Goal: Task Accomplishment & Management: Use online tool/utility

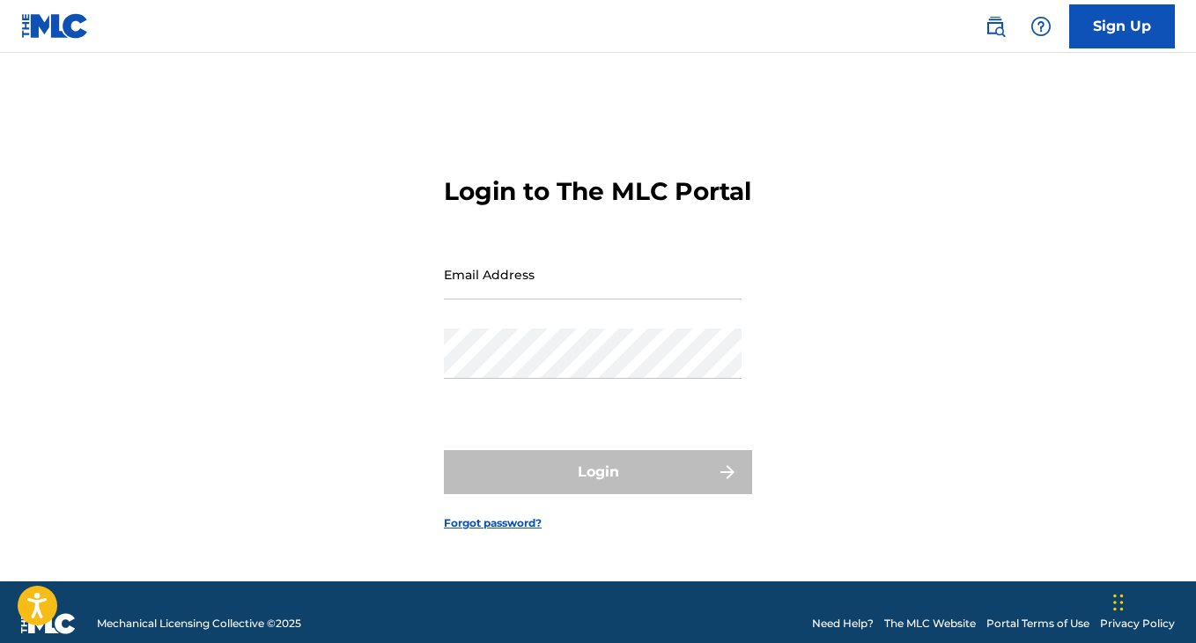
click at [665, 298] on input "Email Address" at bounding box center [593, 274] width 298 height 50
type input "[EMAIL_ADDRESS][DOMAIN_NAME]"
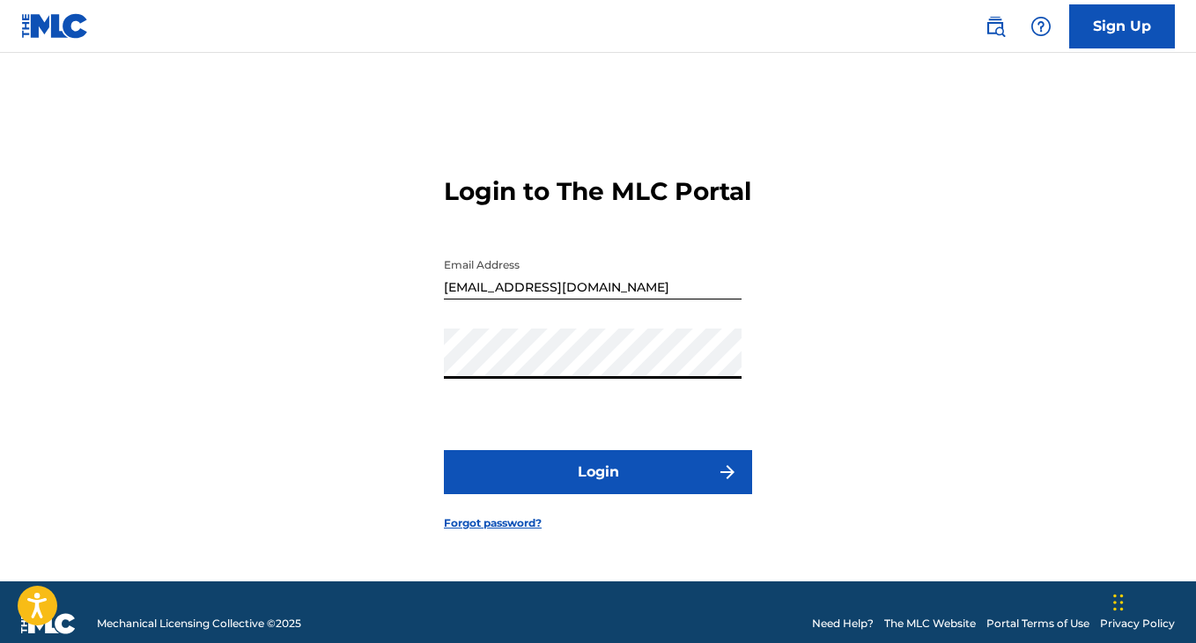
click at [580, 494] on button "Login" at bounding box center [598, 472] width 308 height 44
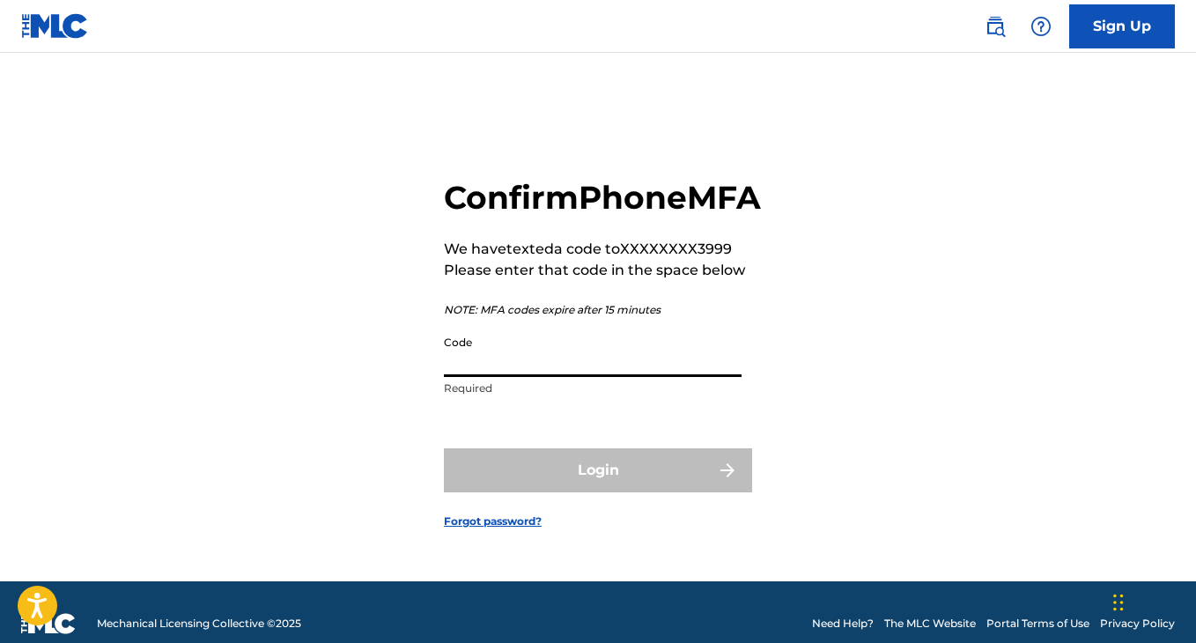
click at [677, 377] on input "Code" at bounding box center [593, 352] width 298 height 50
paste input "401033"
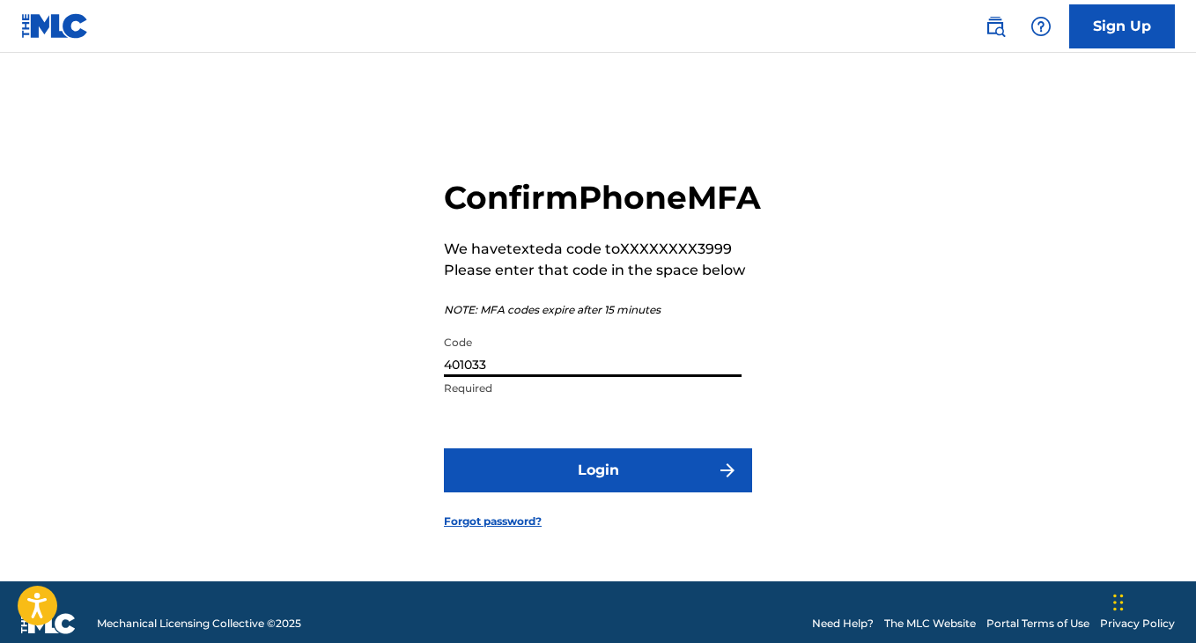
type input "401033"
click at [549, 481] on button "Login" at bounding box center [598, 470] width 308 height 44
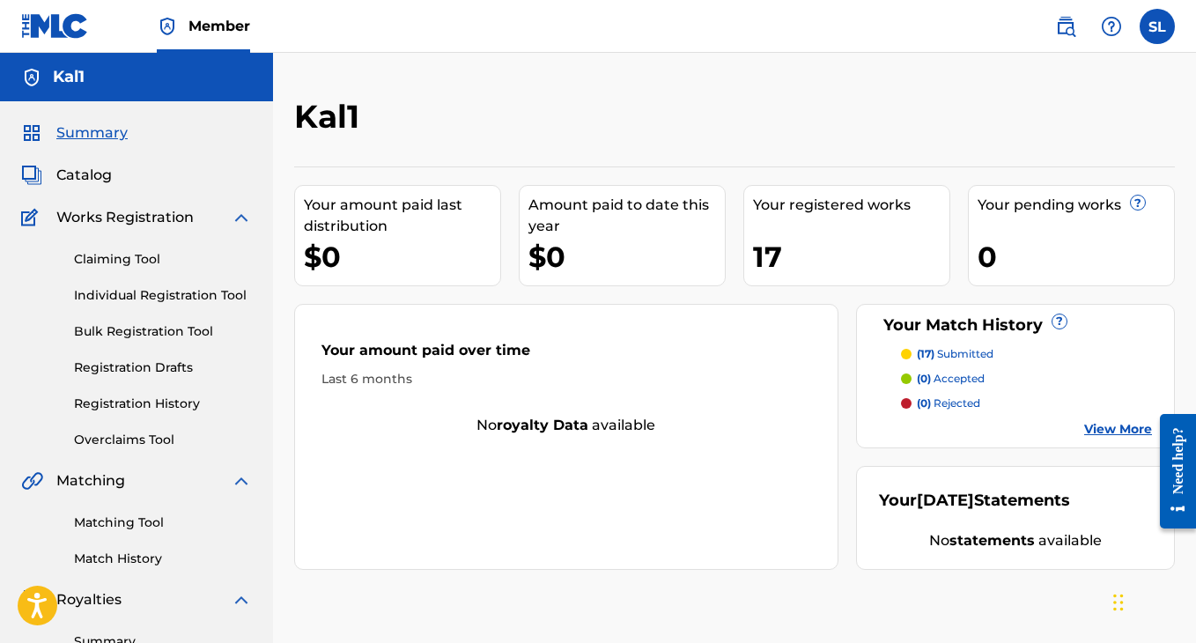
click at [111, 559] on link "Match History" at bounding box center [163, 559] width 178 height 18
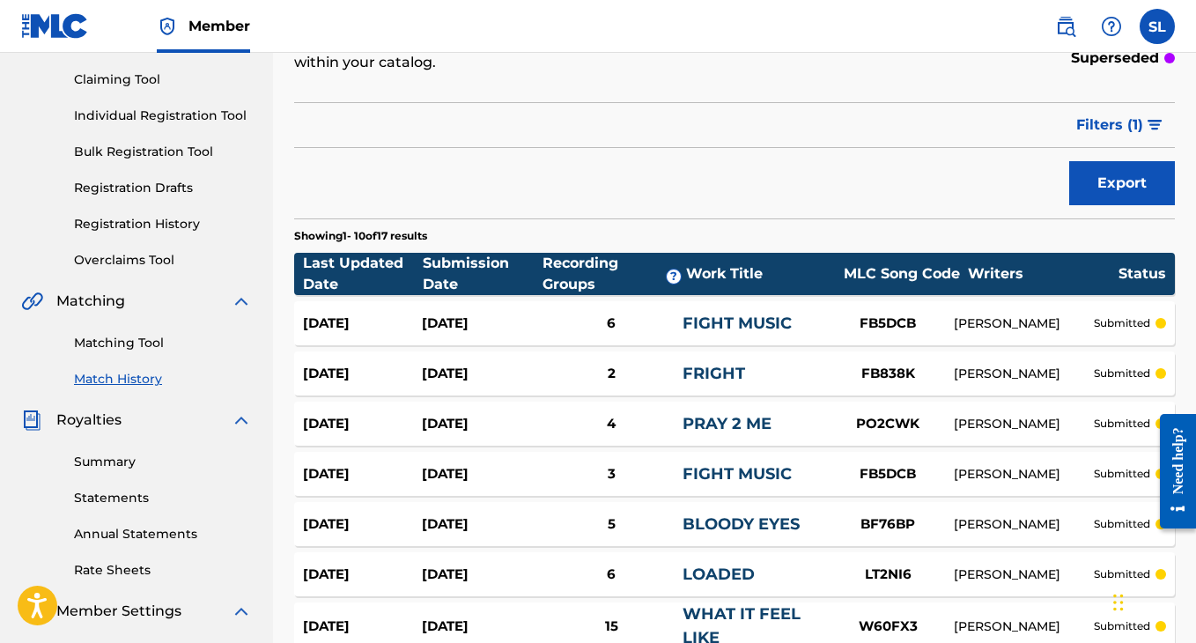
scroll to position [14, 0]
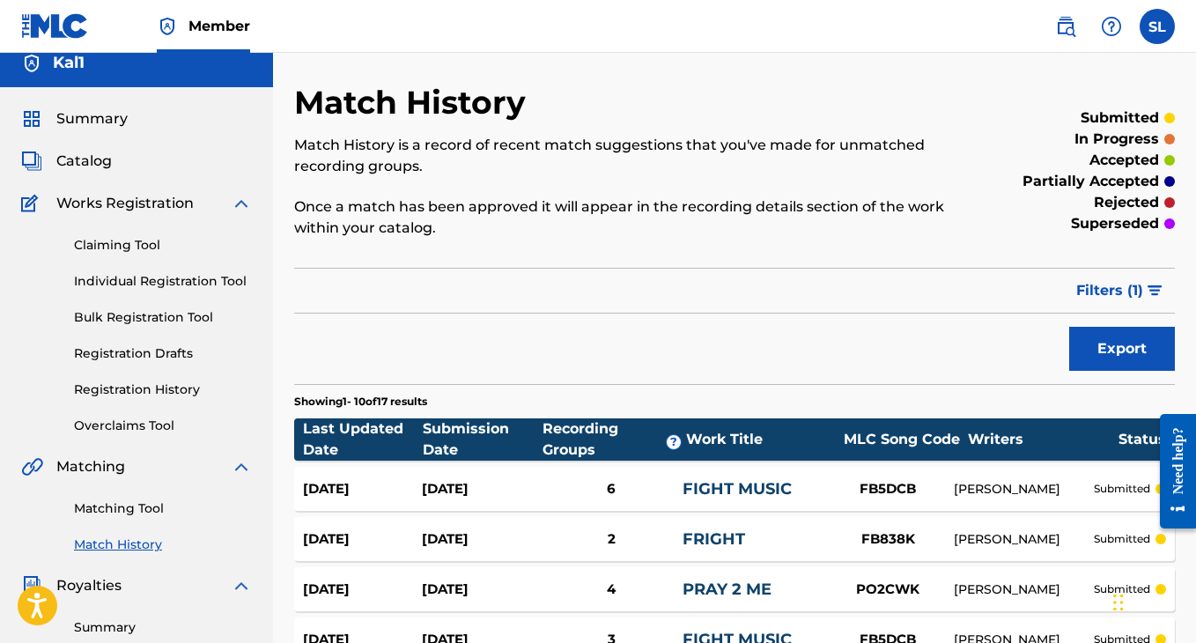
click at [134, 506] on link "Matching Tool" at bounding box center [163, 508] width 178 height 18
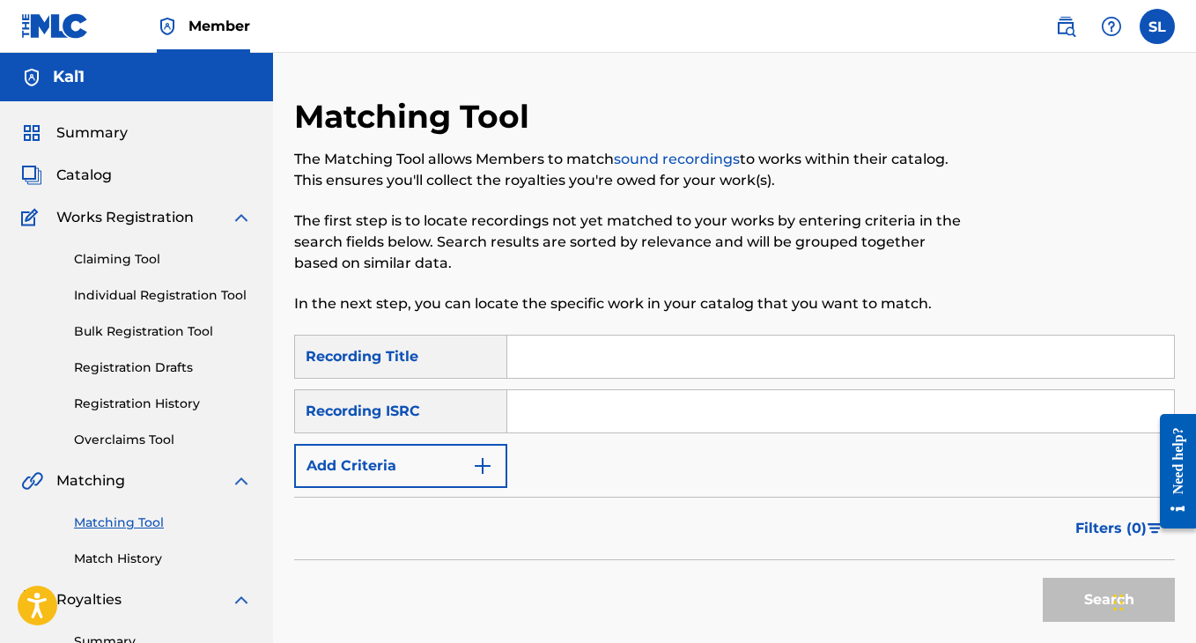
click at [547, 377] on input "Search Form" at bounding box center [840, 357] width 667 height 42
click at [472, 457] on img "Search Form" at bounding box center [482, 465] width 21 height 21
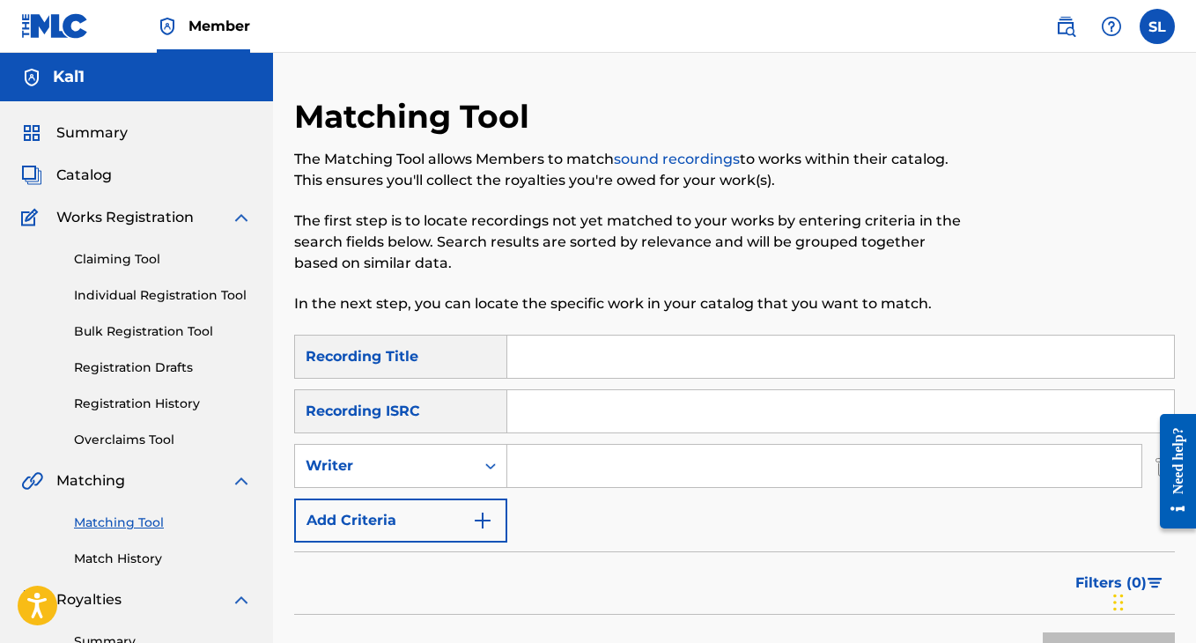
click at [419, 533] on button "Add Criteria" at bounding box center [400, 520] width 213 height 44
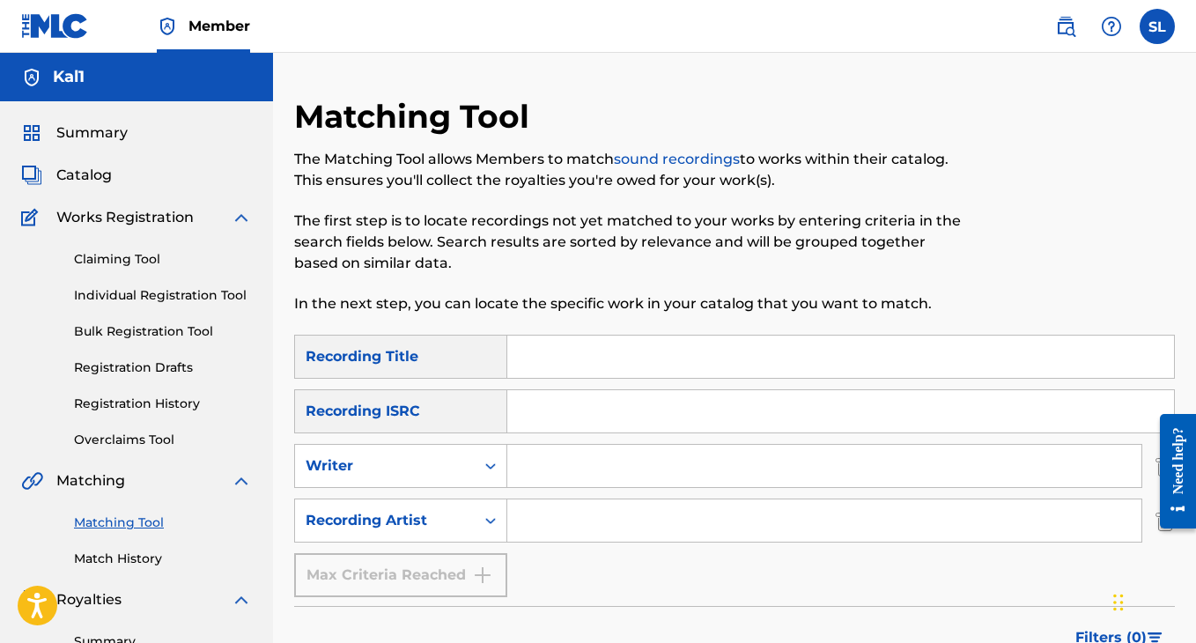
click at [407, 574] on div "Max Criteria Reached" at bounding box center [400, 575] width 213 height 44
click at [540, 518] on input "Search Form" at bounding box center [824, 520] width 634 height 42
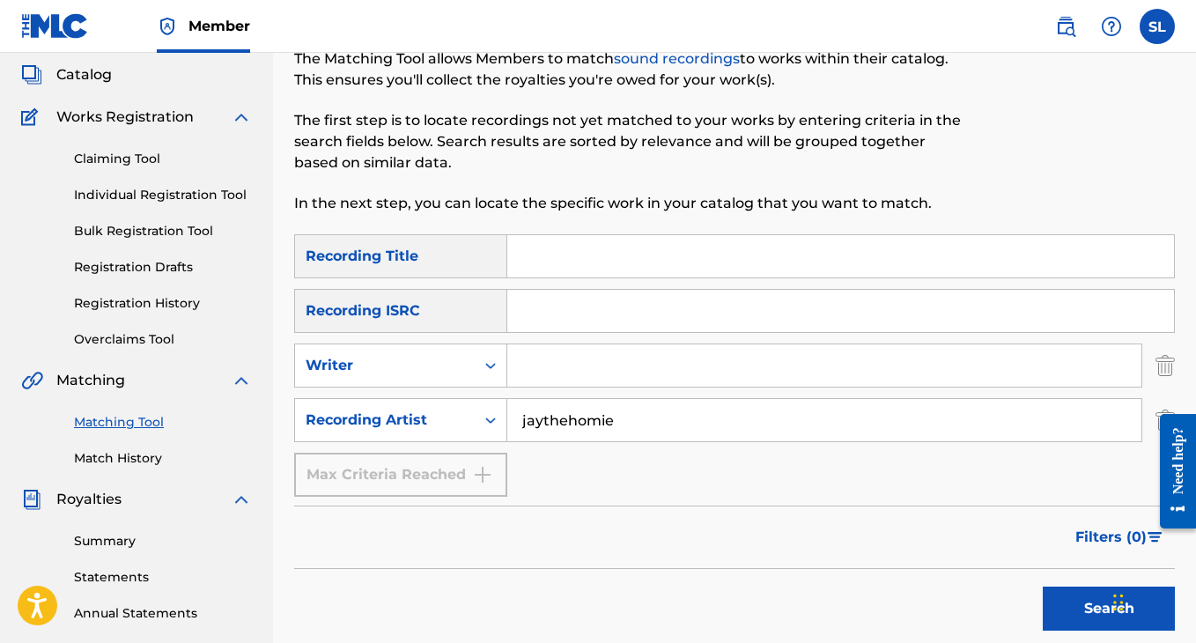
scroll to position [102, 0]
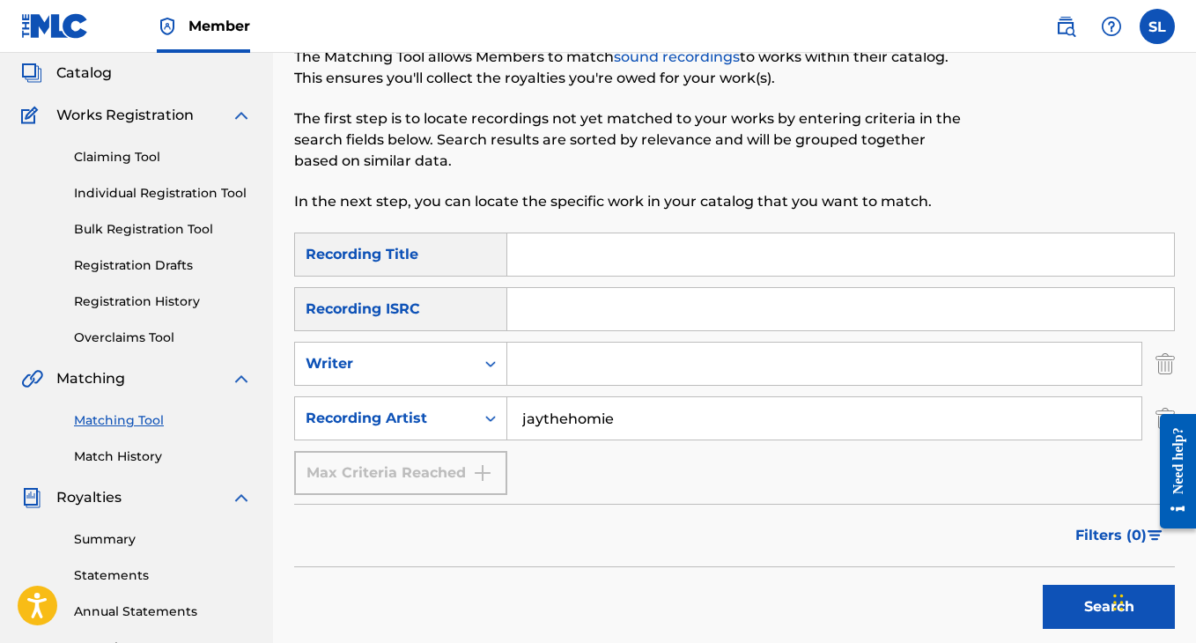
click at [1043, 585] on button "Search" at bounding box center [1109, 607] width 132 height 44
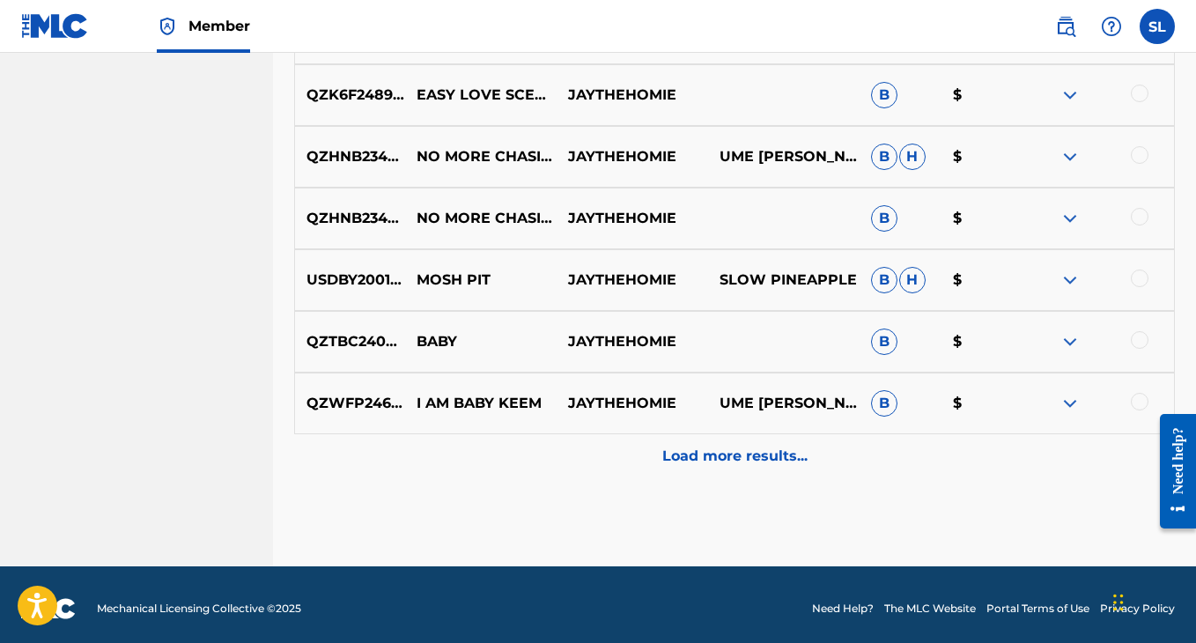
click at [611, 466] on div "Load more results..." at bounding box center [734, 456] width 881 height 44
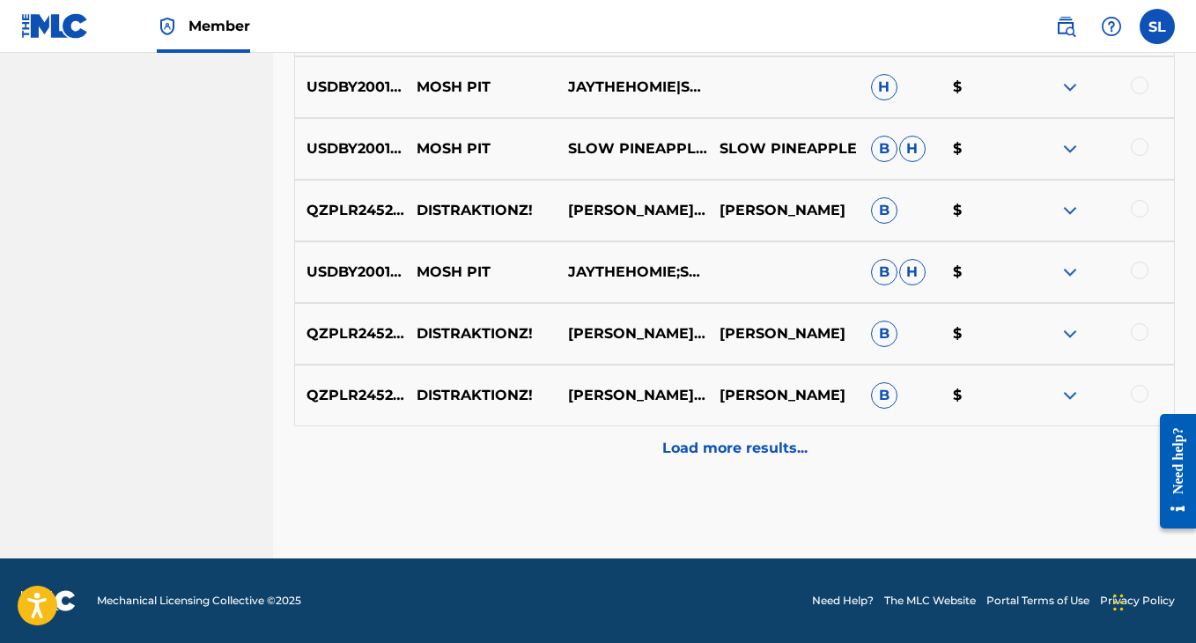
click at [618, 450] on div "Load more results..." at bounding box center [734, 448] width 881 height 44
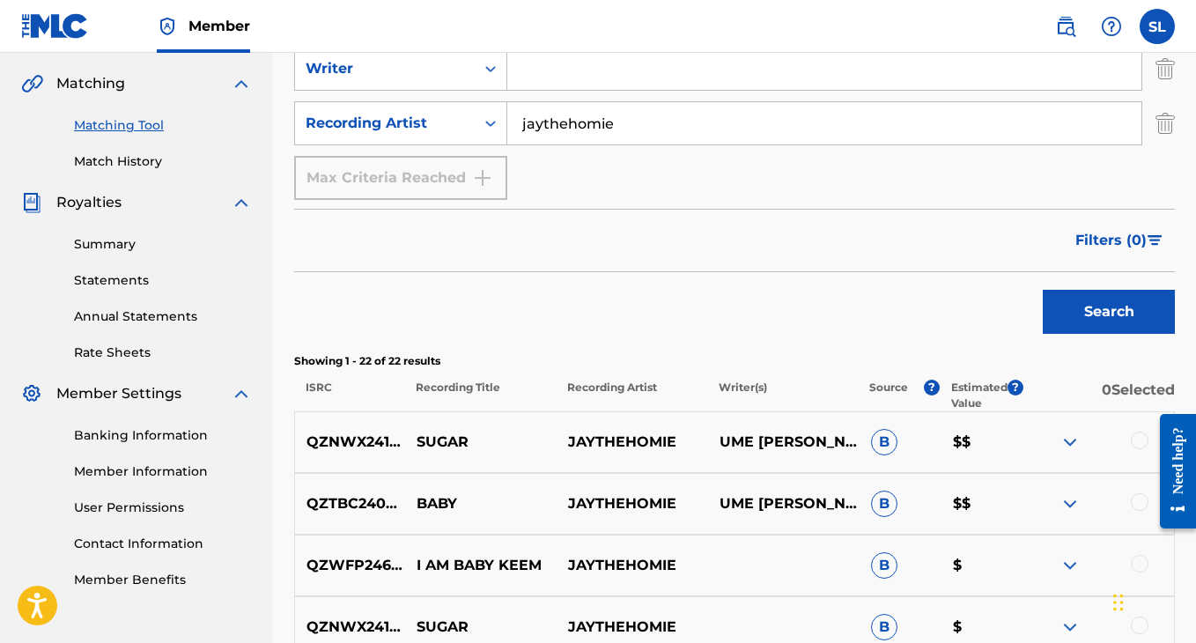
scroll to position [317, 0]
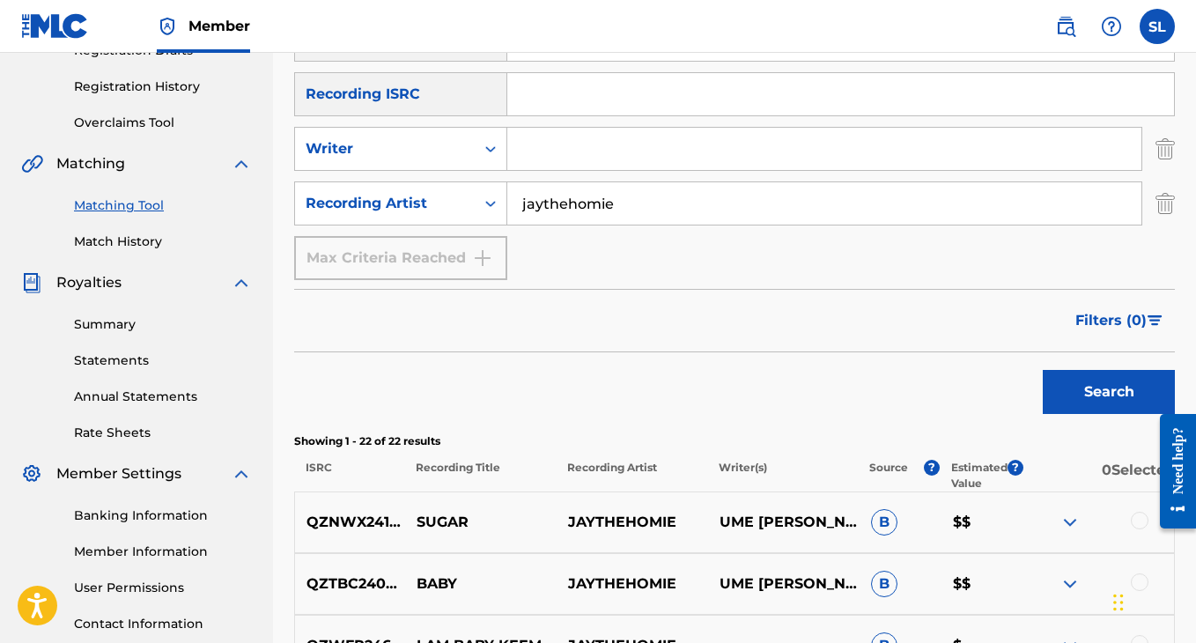
click at [579, 199] on input "jaythehomie" at bounding box center [824, 203] width 634 height 42
click at [578, 198] on input "jaythehomie" at bounding box center [824, 203] width 634 height 42
type input "roeshambeaux"
click at [1043, 370] on button "Search" at bounding box center [1109, 392] width 132 height 44
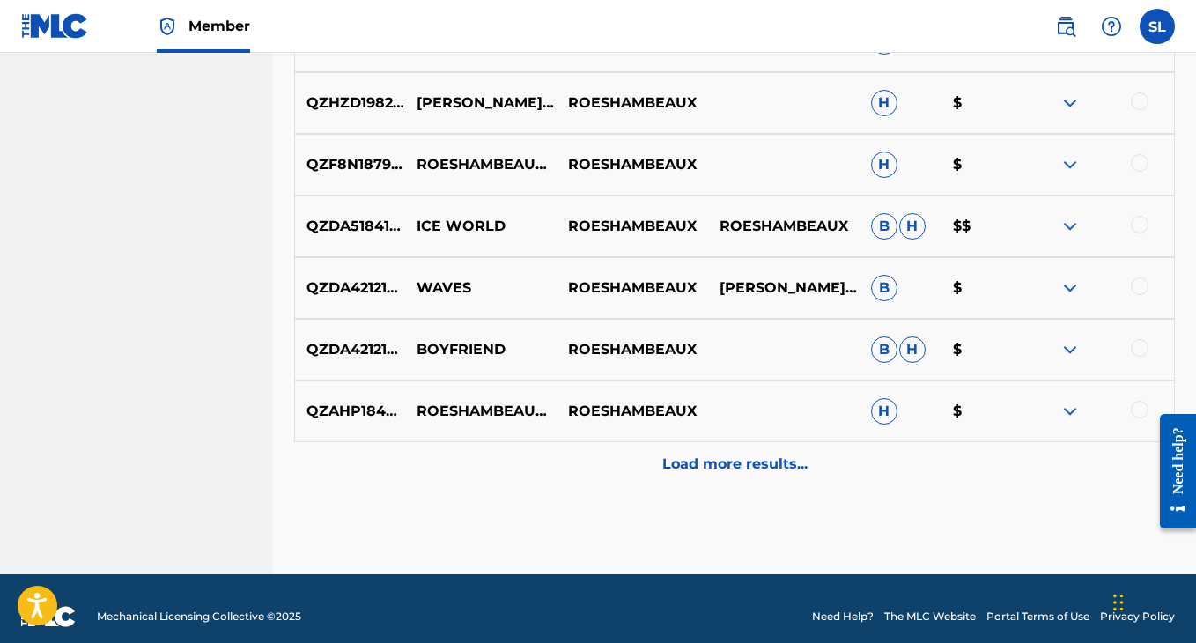
click at [658, 449] on div "Load more results..." at bounding box center [734, 464] width 881 height 44
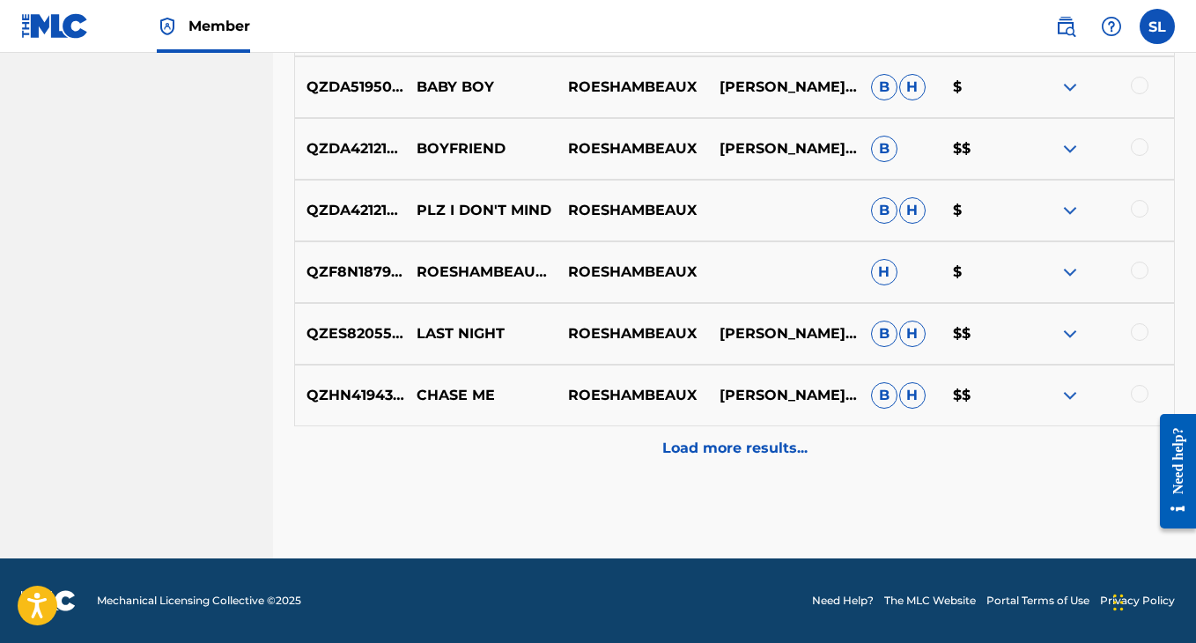
click at [678, 439] on p "Load more results..." at bounding box center [734, 448] width 145 height 21
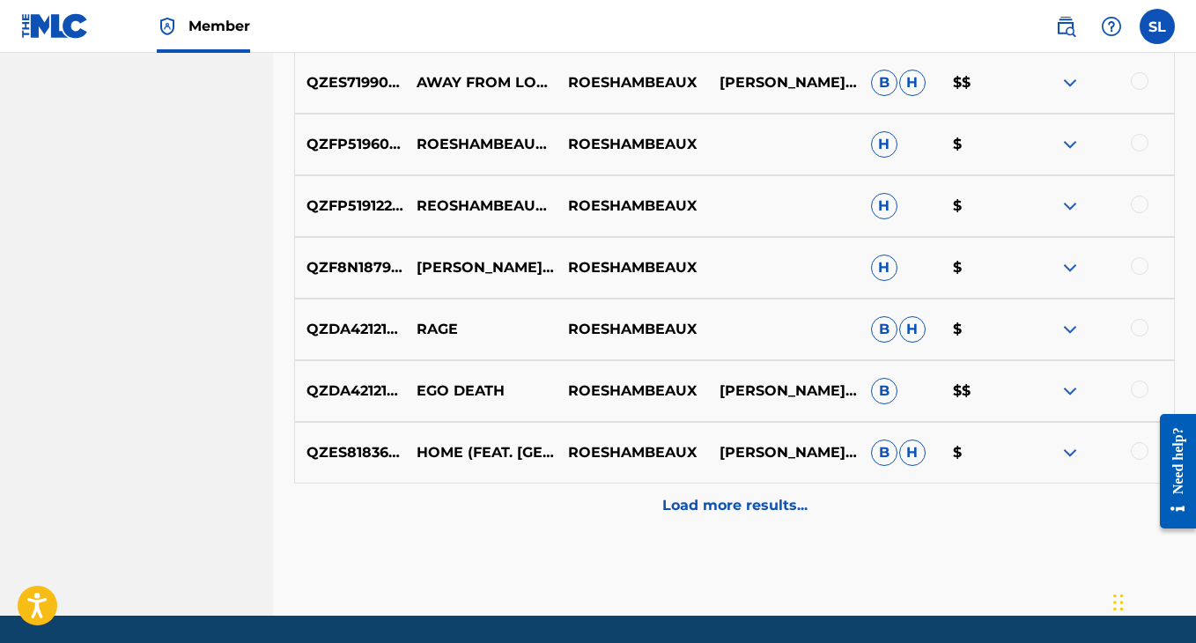
click at [682, 495] on p "Load more results..." at bounding box center [734, 505] width 145 height 21
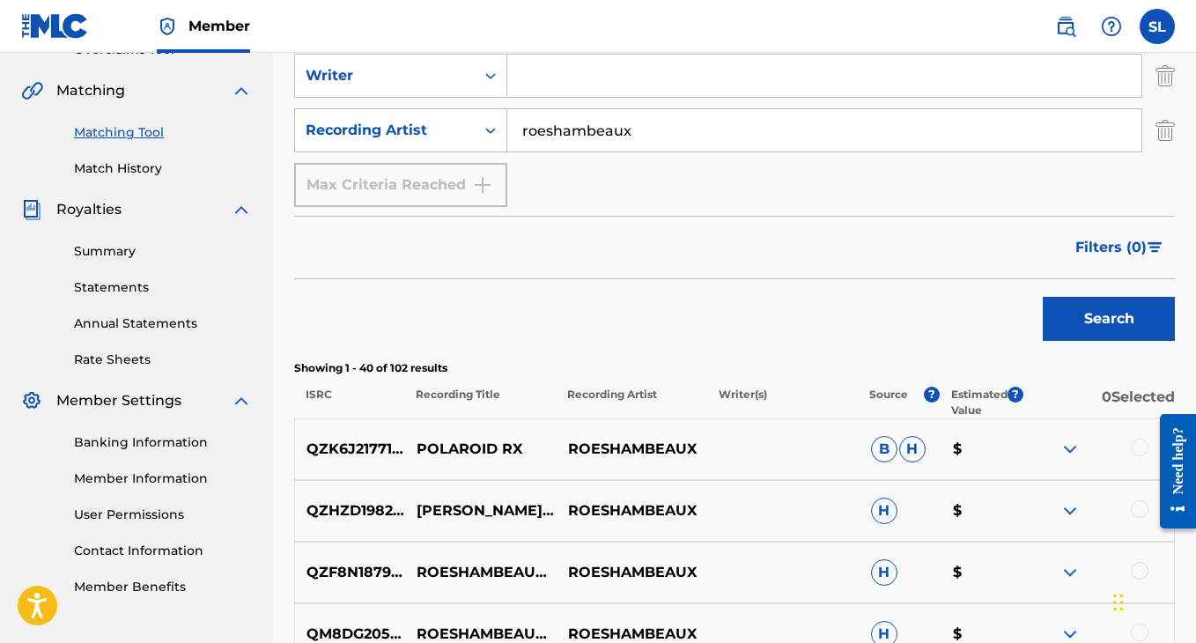
scroll to position [384, 0]
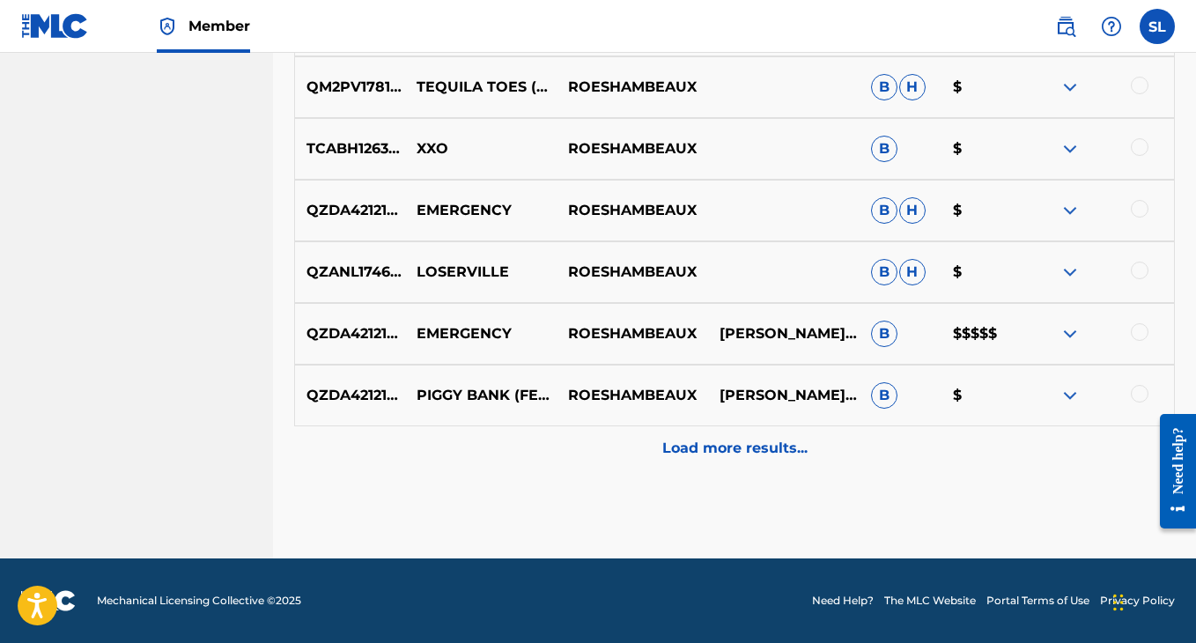
click at [736, 447] on p "Load more results..." at bounding box center [734, 448] width 145 height 21
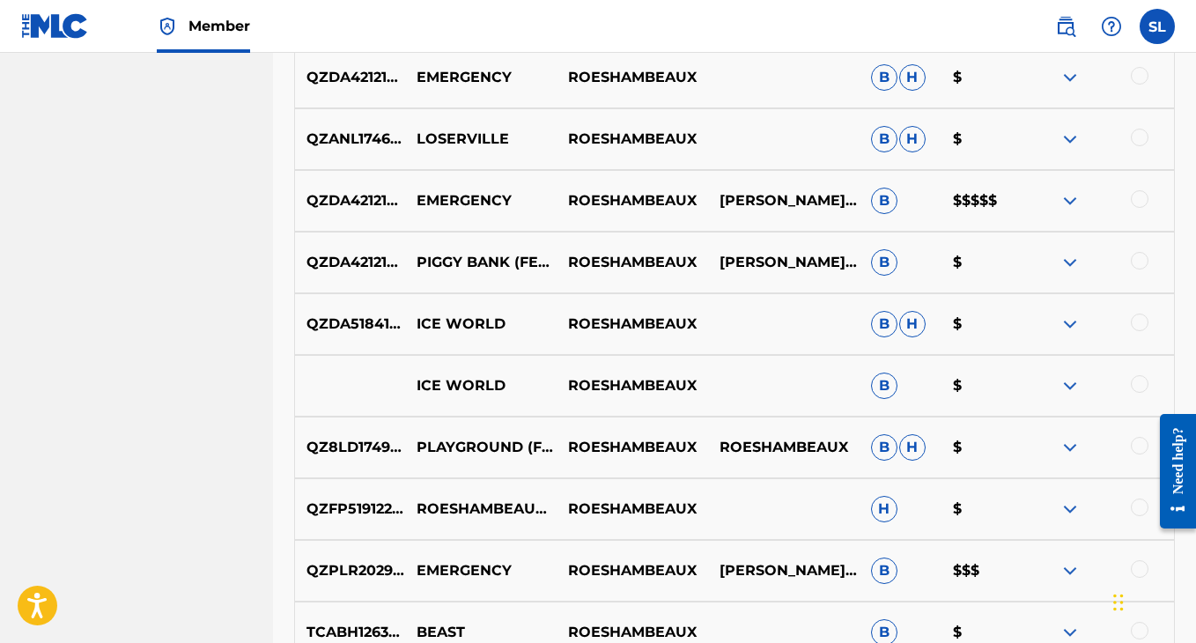
scroll to position [2963, 0]
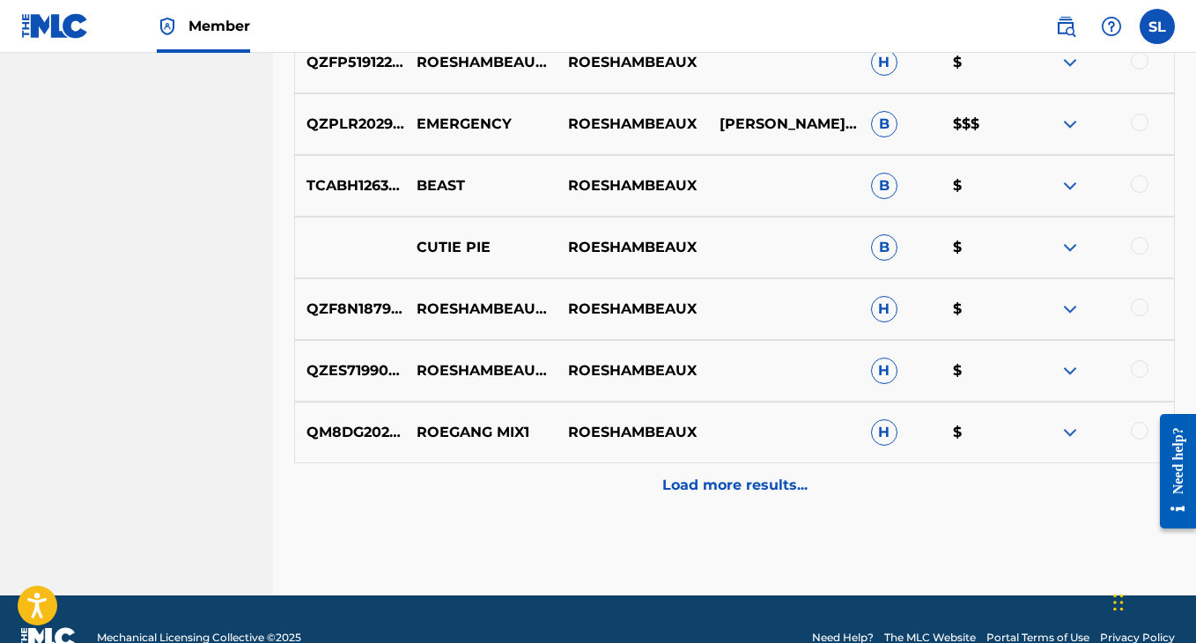
click at [709, 498] on div "Load more results..." at bounding box center [734, 485] width 881 height 44
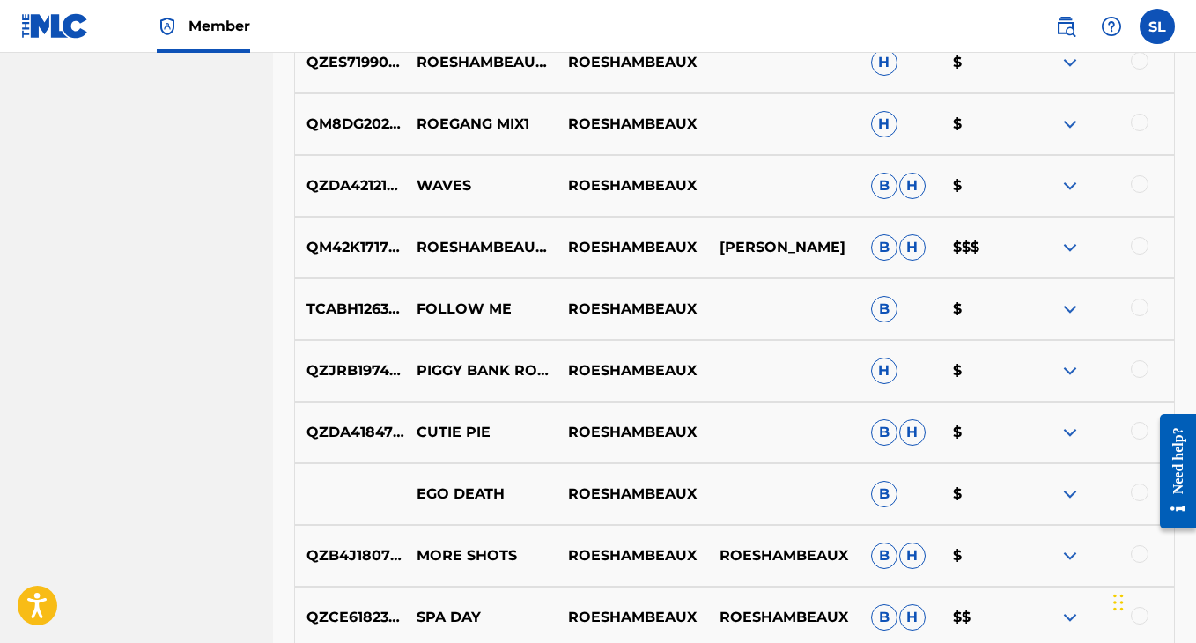
scroll to position [3756, 0]
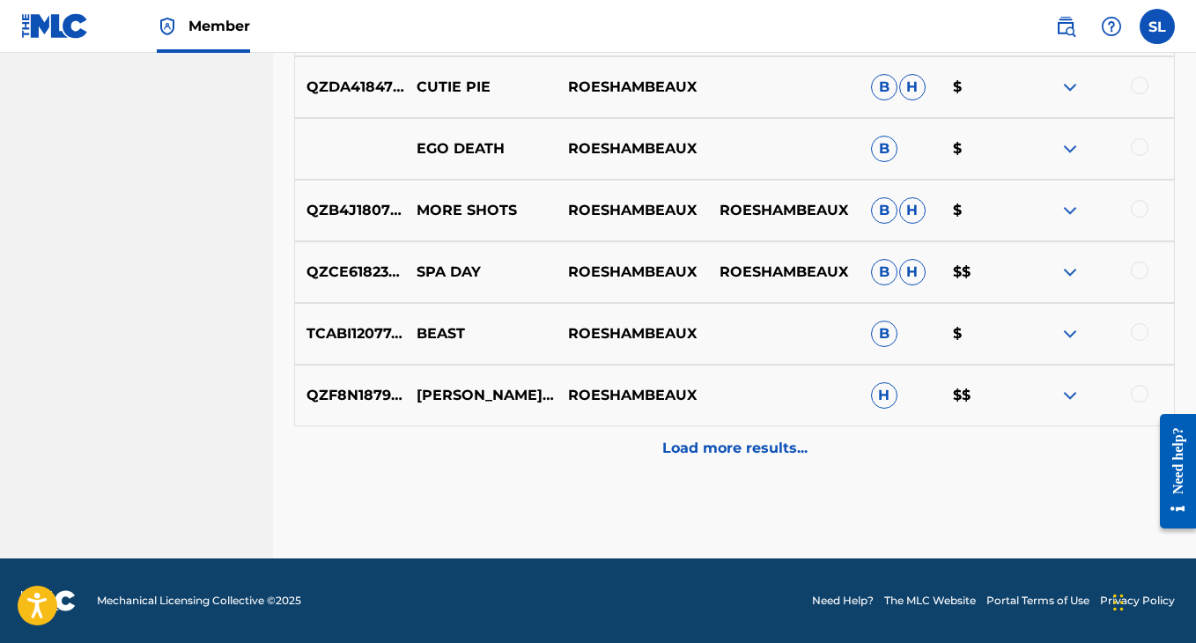
click at [641, 458] on div "Load more results..." at bounding box center [734, 448] width 881 height 44
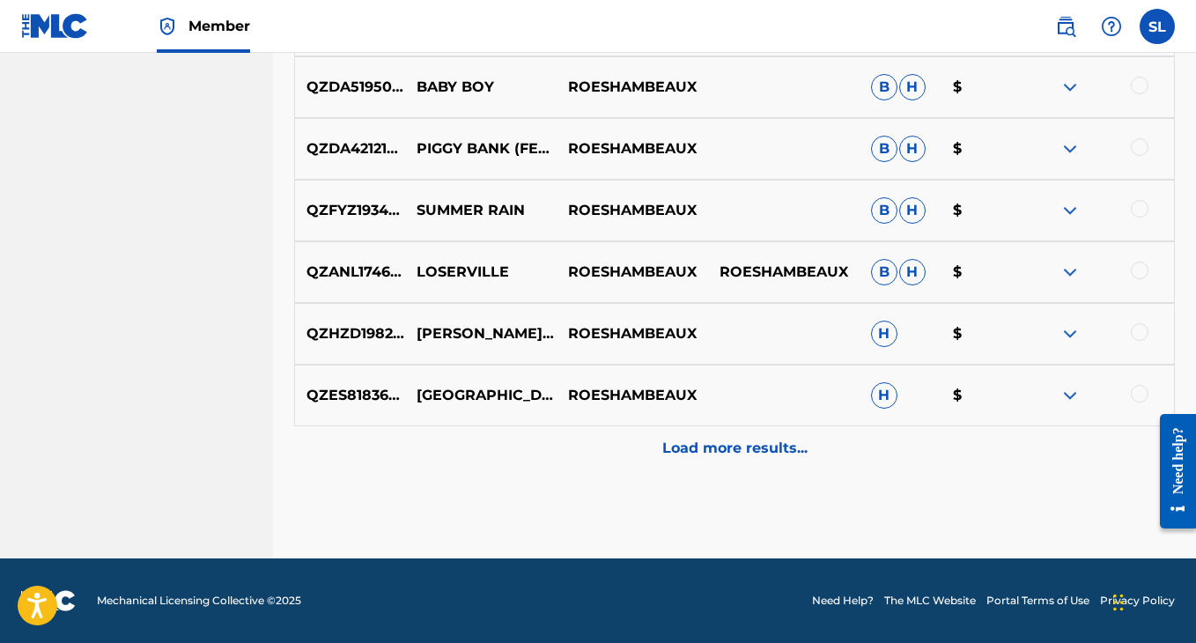
click at [649, 465] on div "Load more results..." at bounding box center [734, 448] width 881 height 44
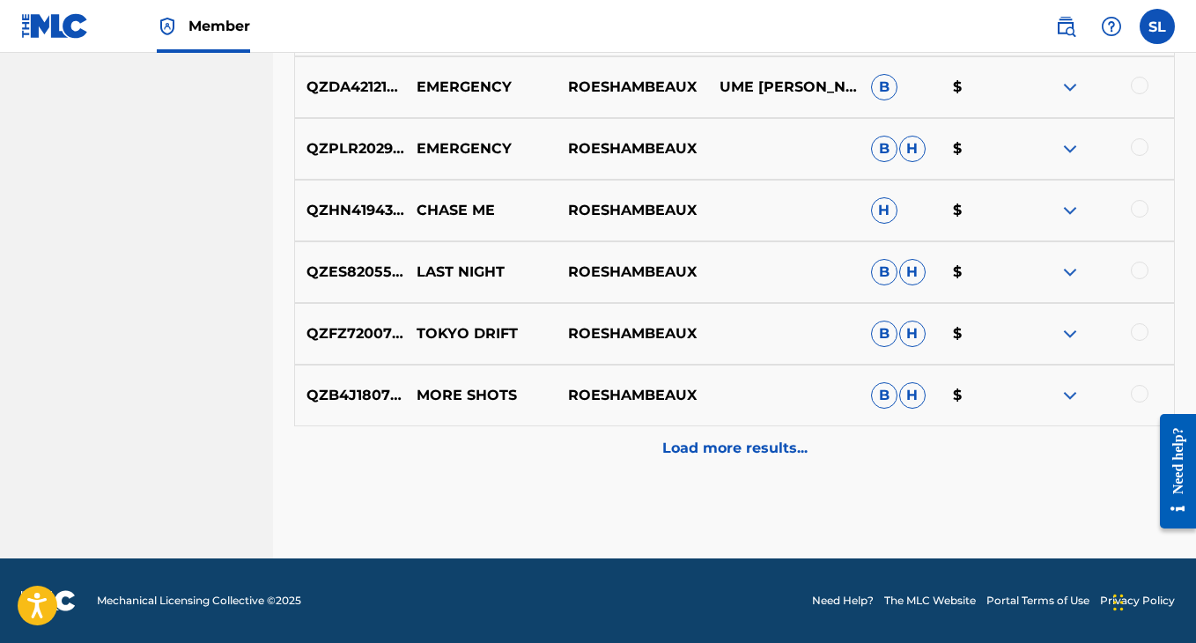
click at [661, 460] on div "Load more results..." at bounding box center [734, 448] width 881 height 44
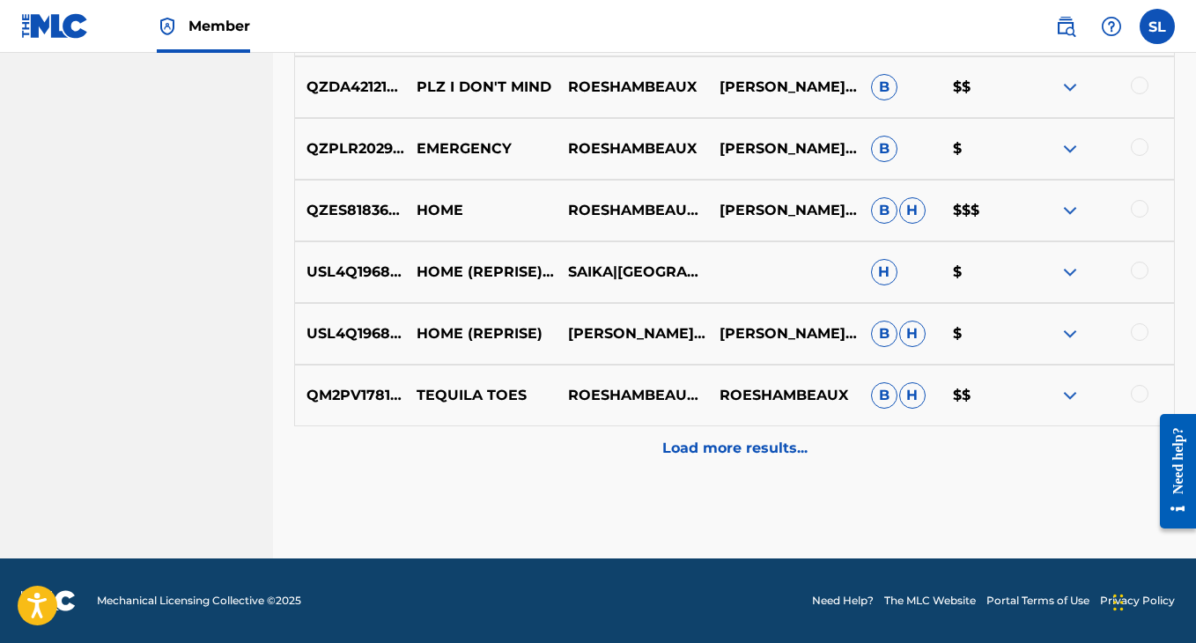
click at [672, 460] on div "Load more results..." at bounding box center [734, 448] width 881 height 44
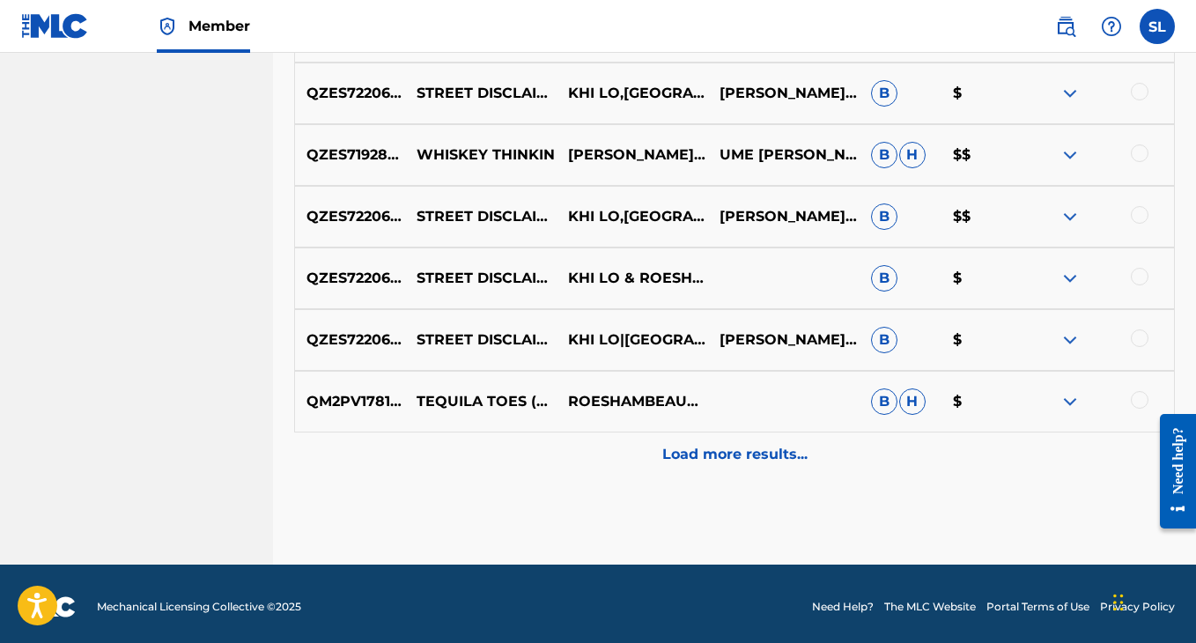
scroll to position [6547, 0]
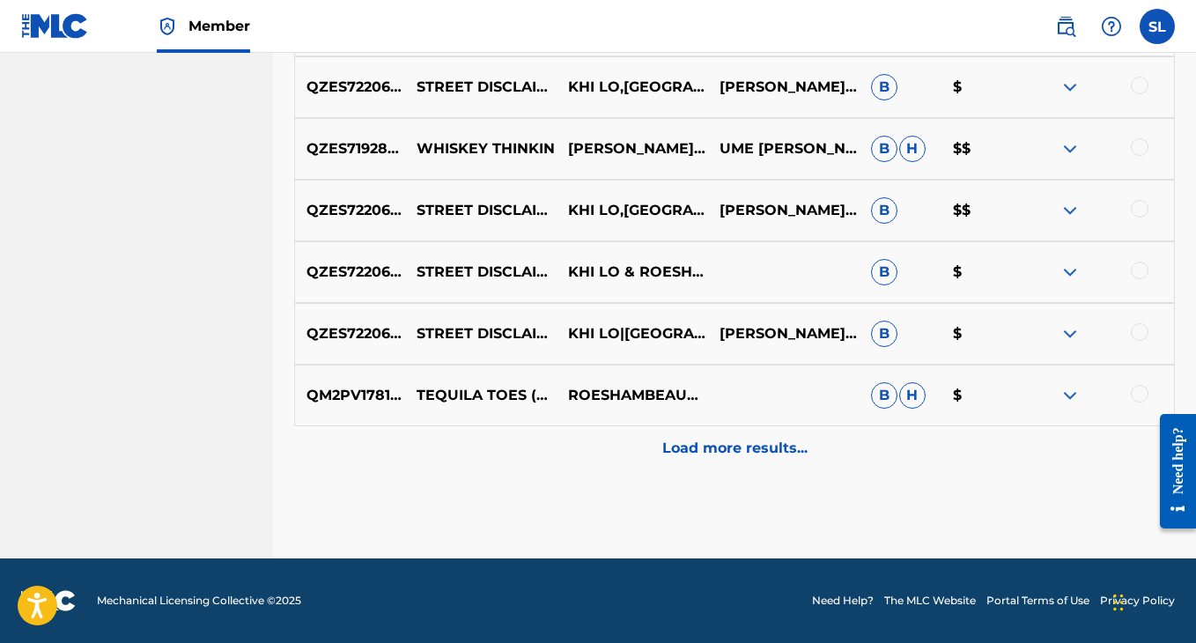
click at [684, 454] on p "Load more results..." at bounding box center [734, 448] width 145 height 21
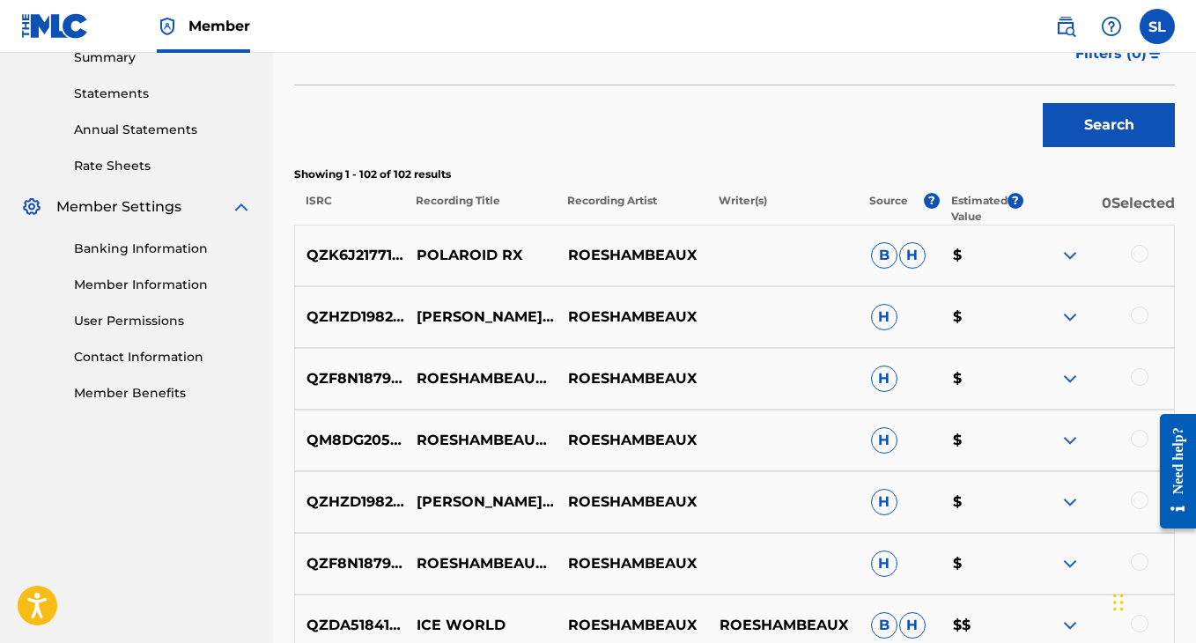
scroll to position [0, 0]
